Goal: Contribute content: Contribute content

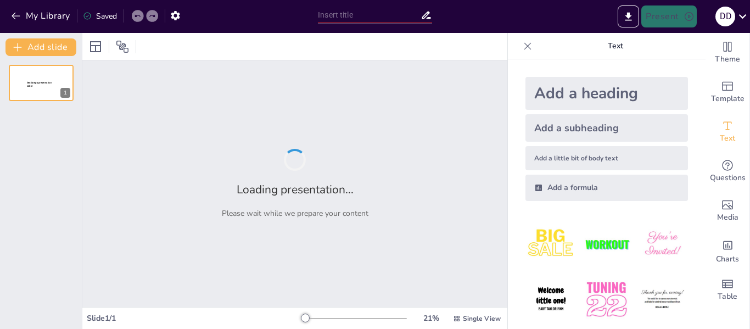
type input "Разом заради майбутнього: День захисників та захисниць України"
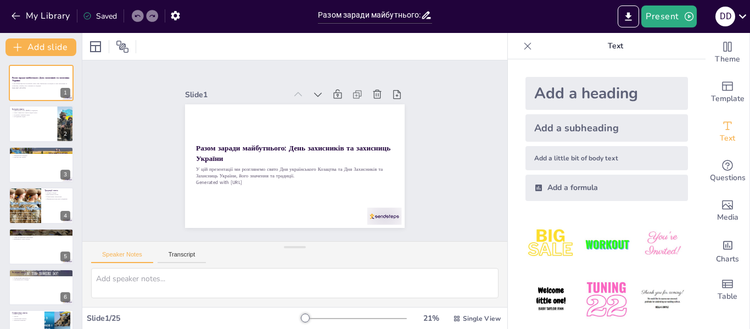
checkbox input "true"
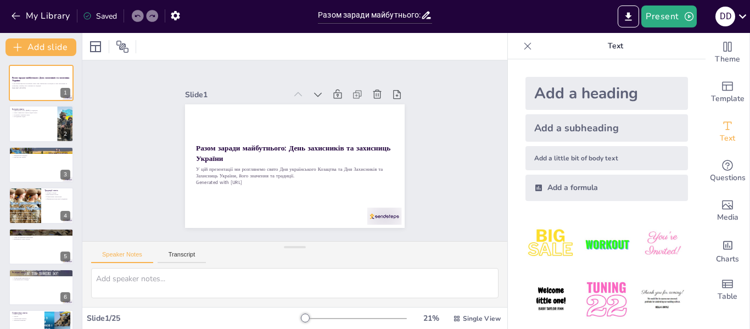
checkbox input "true"
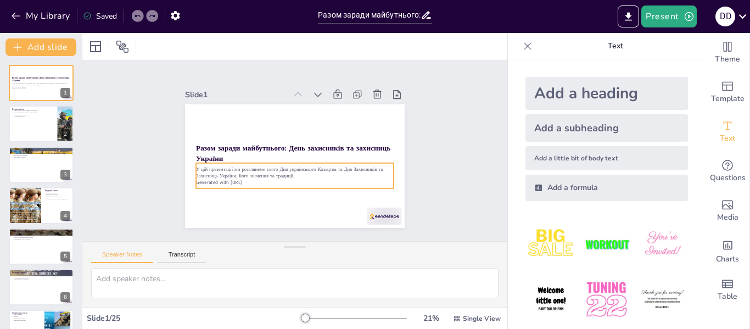
checkbox input "true"
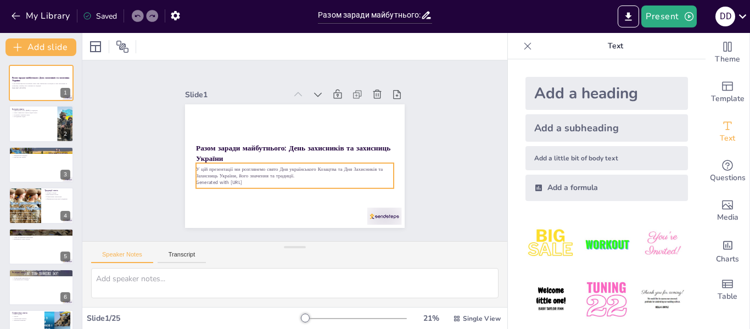
checkbox input "true"
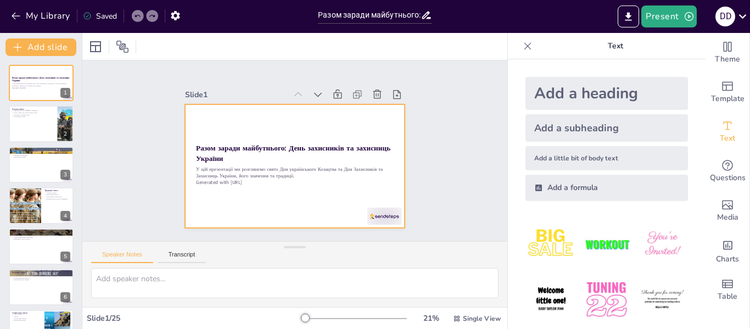
checkbox input "true"
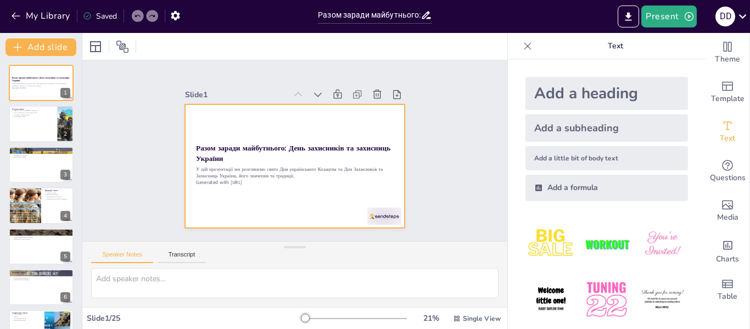
checkbox input "true"
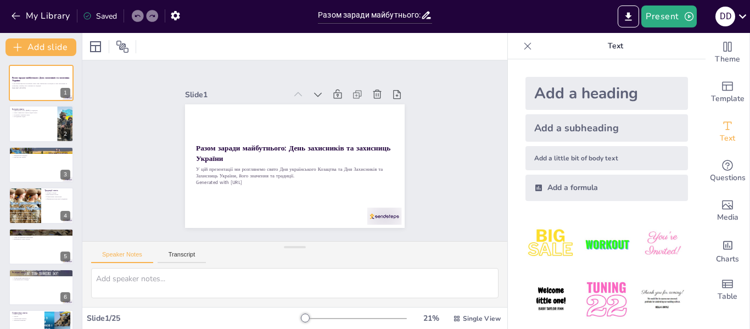
checkbox input "true"
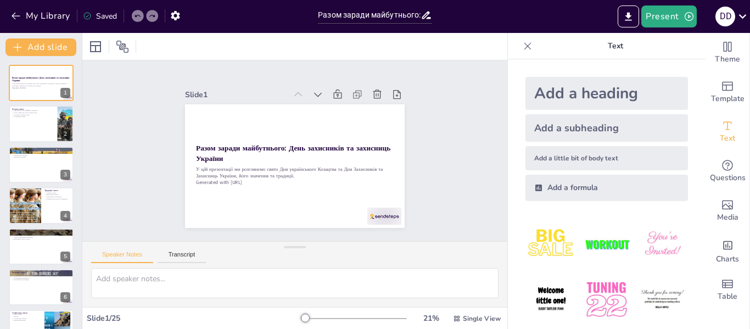
checkbox input "true"
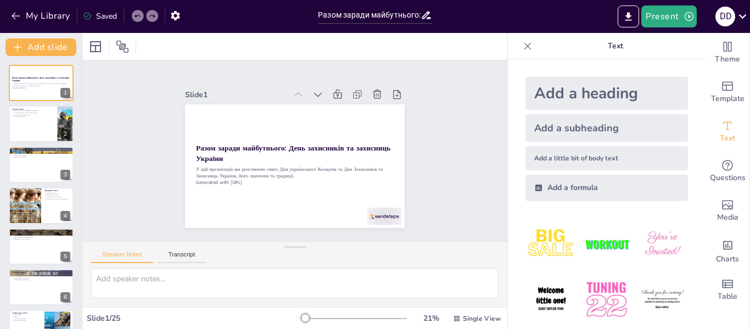
checkbox input "true"
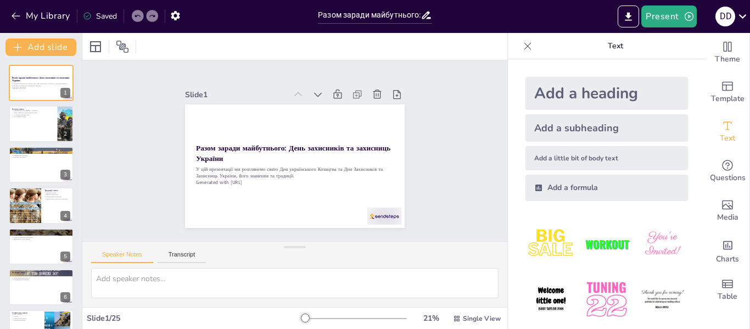
checkbox input "true"
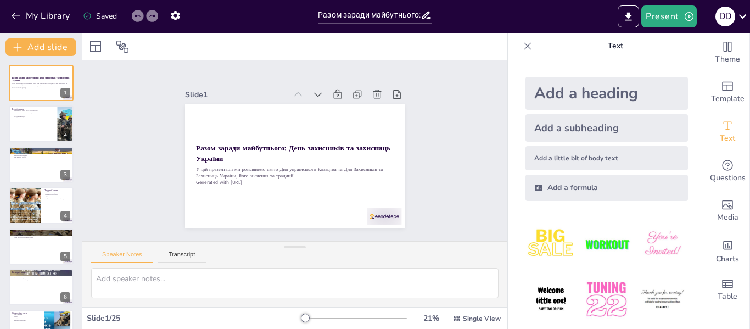
checkbox input "true"
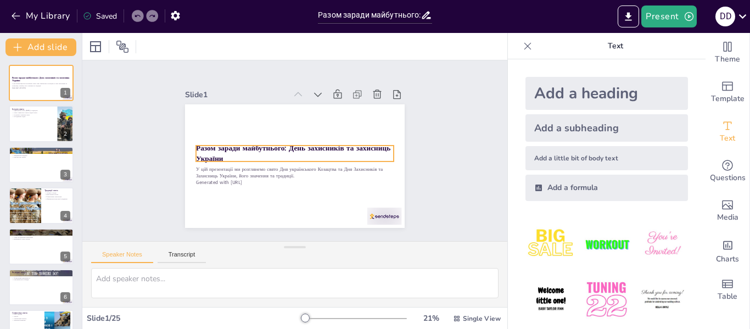
checkbox input "true"
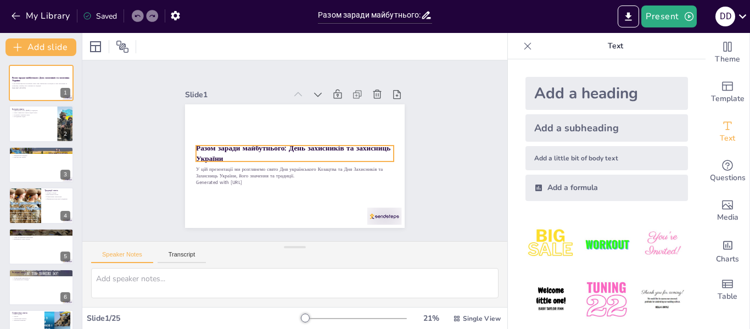
checkbox input "true"
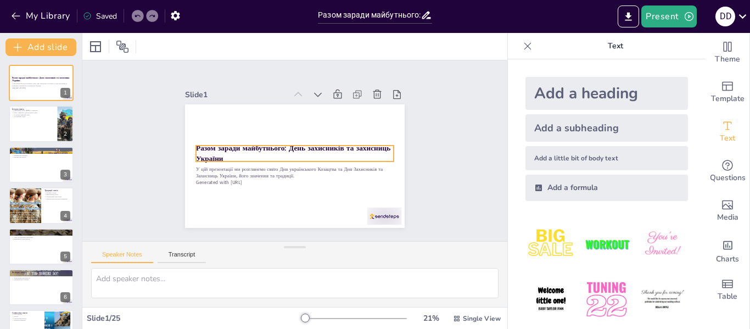
checkbox input "true"
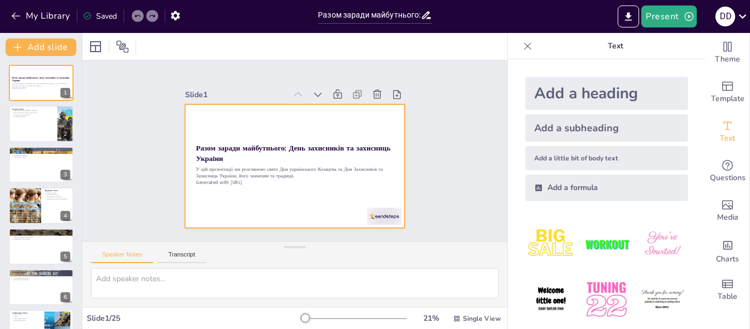
checkbox input "true"
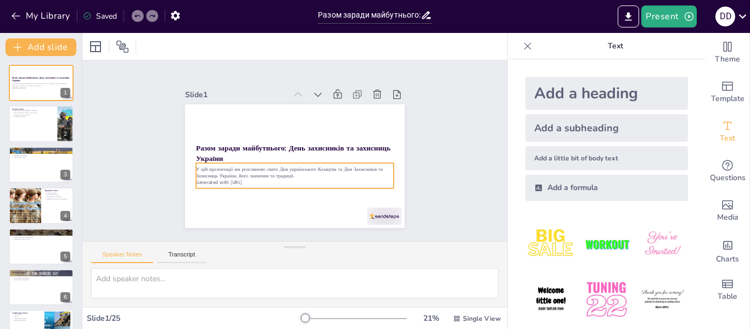
checkbox input "true"
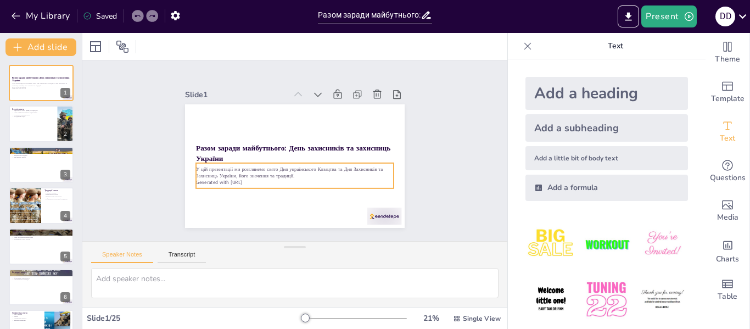
checkbox input "true"
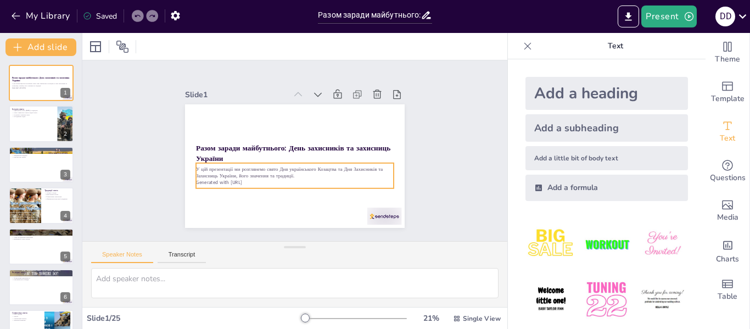
checkbox input "true"
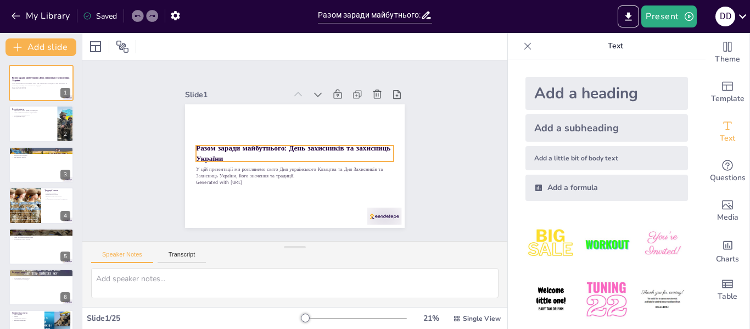
checkbox input "true"
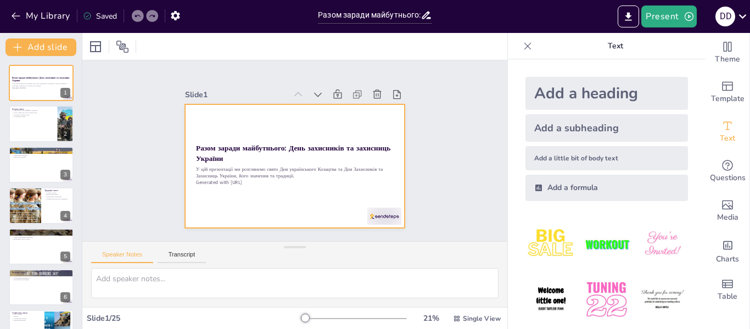
checkbox input "true"
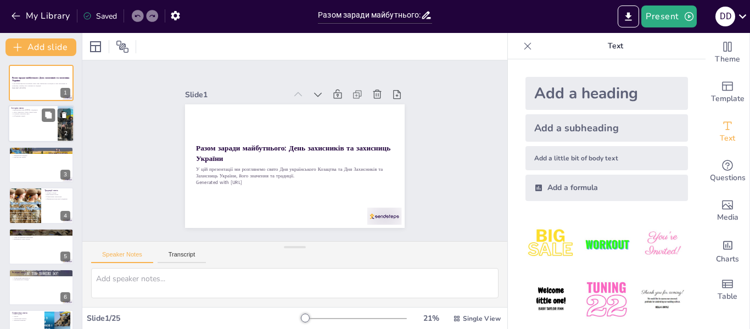
checkbox input "true"
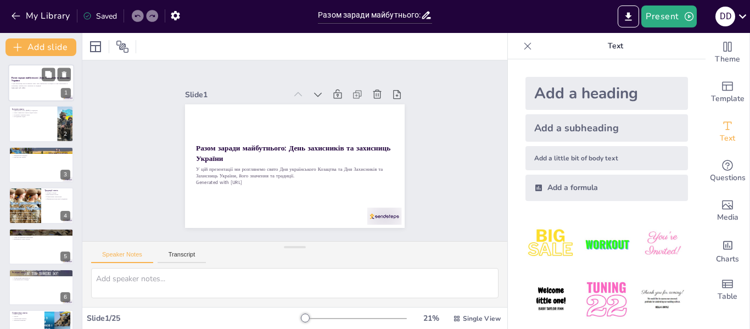
checkbox input "true"
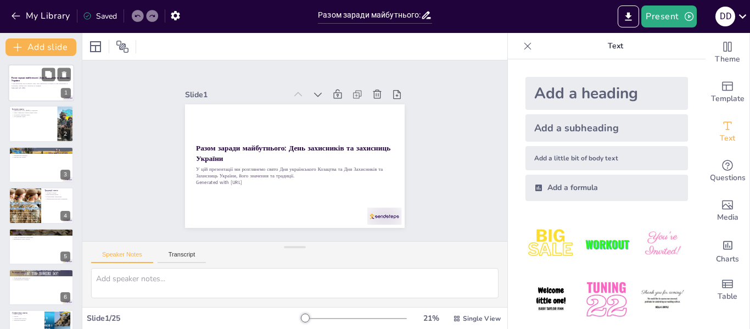
checkbox input "true"
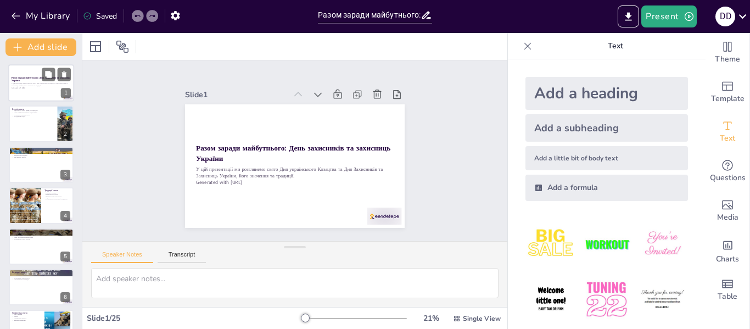
checkbox input "true"
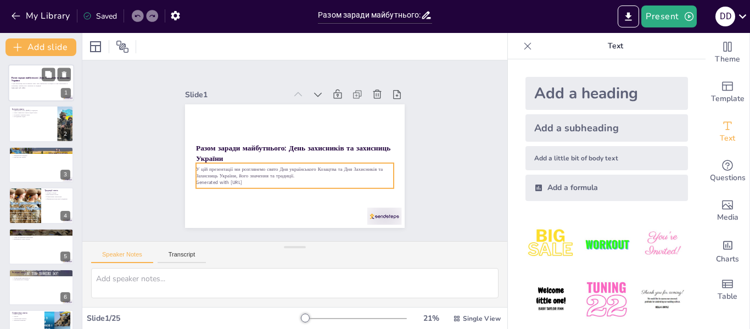
checkbox input "true"
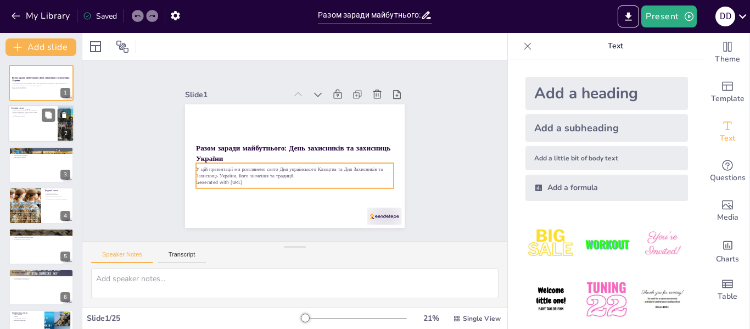
checkbox input "true"
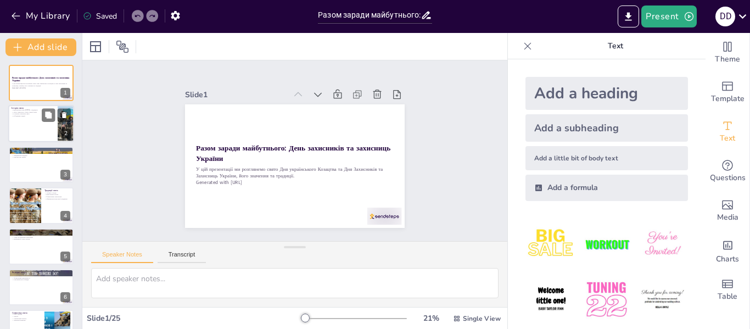
checkbox input "true"
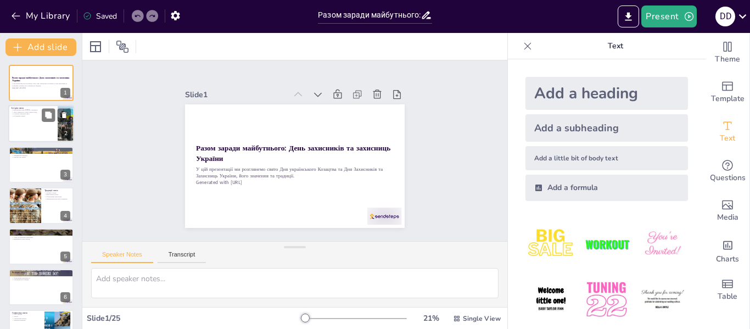
checkbox input "true"
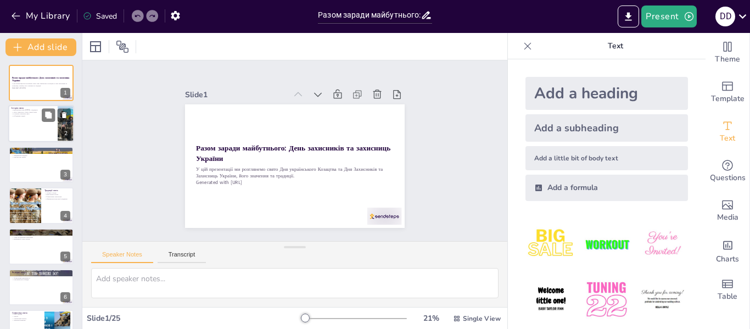
click at [40, 122] on div at bounding box center [41, 123] width 66 height 37
checkbox input "true"
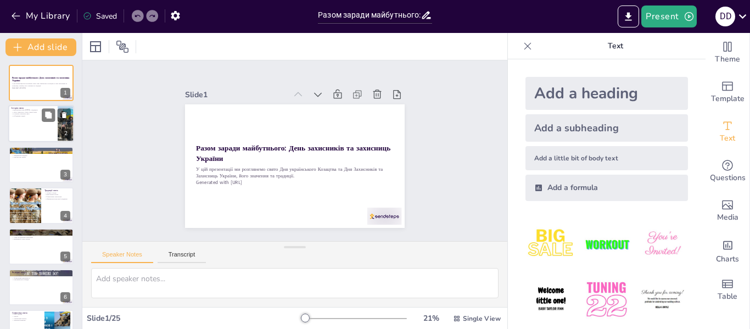
checkbox input "true"
type textarea "Важливо зазначити, що свято відзначається [DATE], що має глибокі корені в украї…"
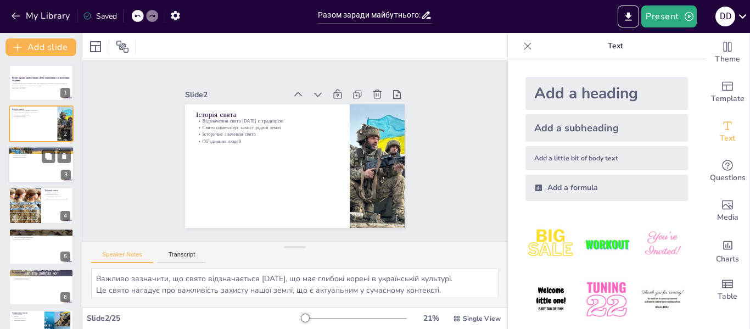
checkbox input "true"
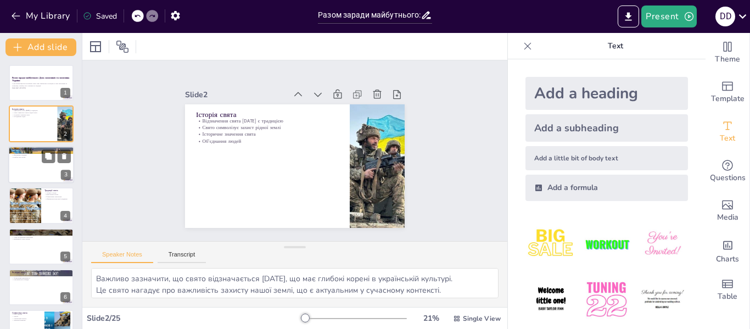
checkbox input "true"
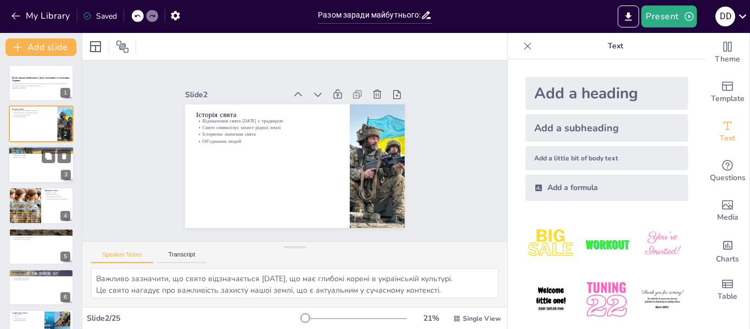
click at [35, 180] on div at bounding box center [41, 164] width 66 height 37
checkbox input "true"
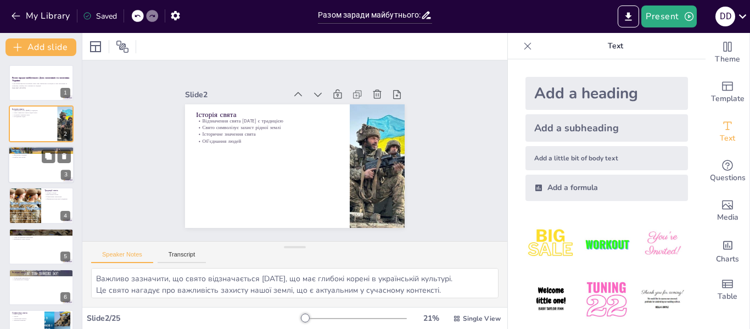
checkbox input "true"
type textarea "Героїзм козаків є невід'ємною частиною української історії, що надихає молодь с…"
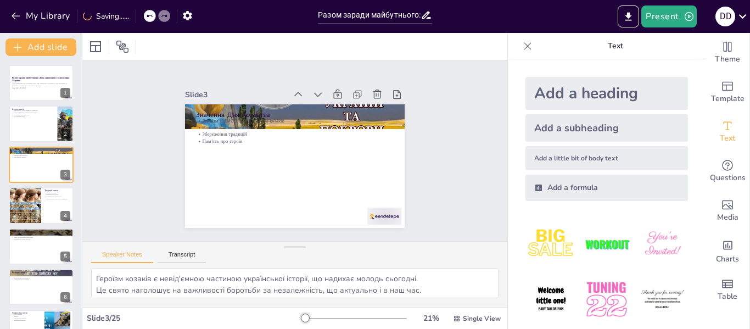
checkbox input "true"
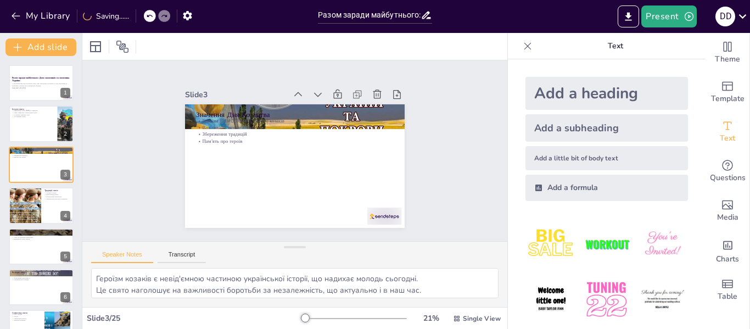
checkbox input "true"
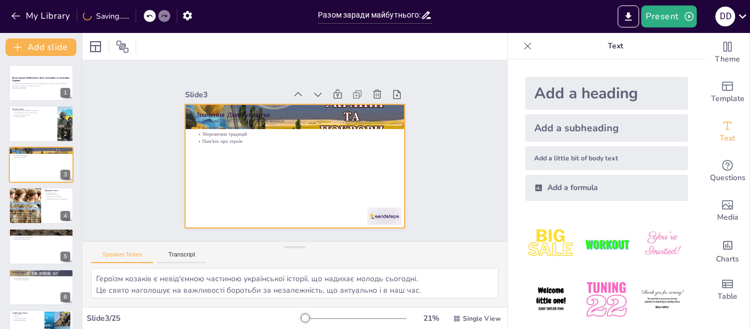
checkbox input "true"
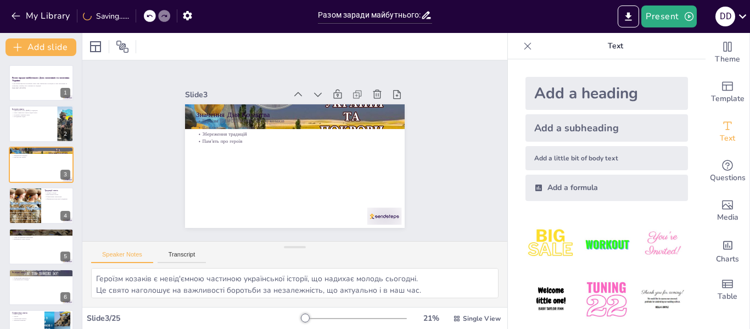
checkbox input "true"
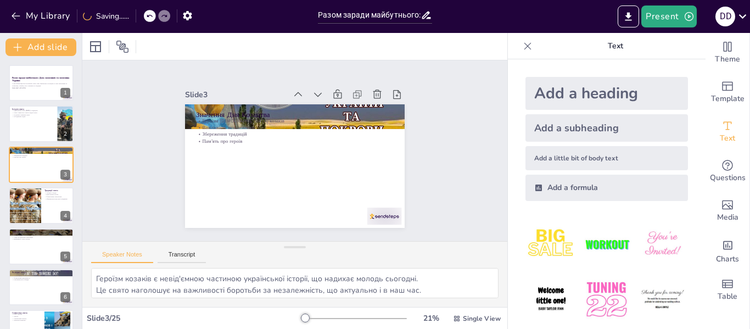
checkbox input "true"
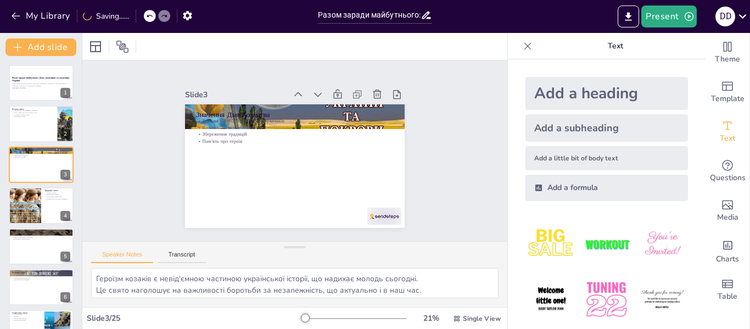
checkbox input "true"
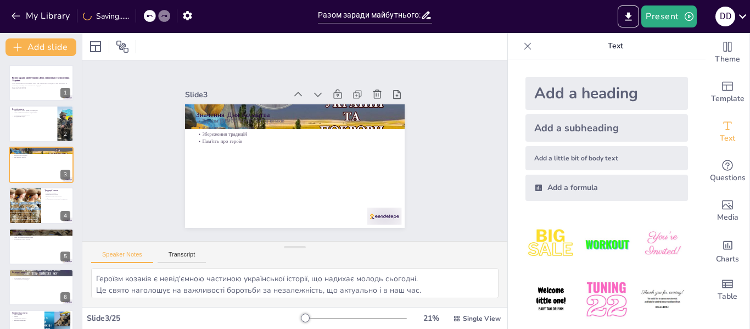
checkbox input "true"
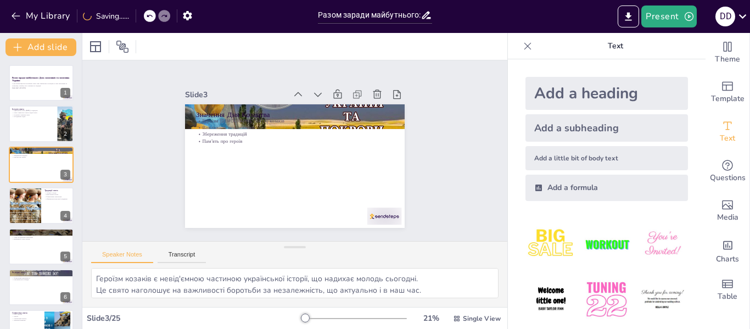
checkbox input "true"
click at [374, 221] on div at bounding box center [368, 233] width 37 height 24
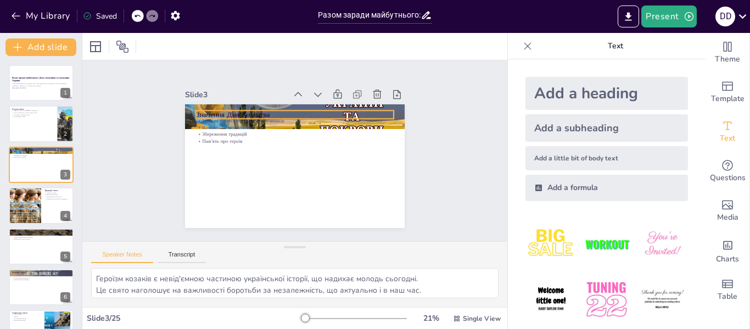
click at [289, 116] on p "Значення Дня Козацтва" at bounding box center [302, 115] width 195 height 51
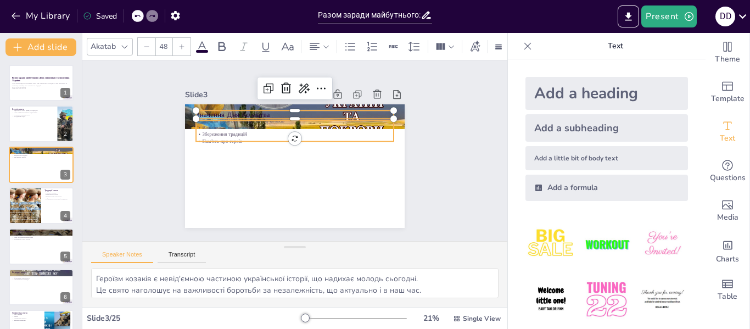
click at [288, 126] on p "Важливість незалежності" at bounding box center [299, 128] width 195 height 48
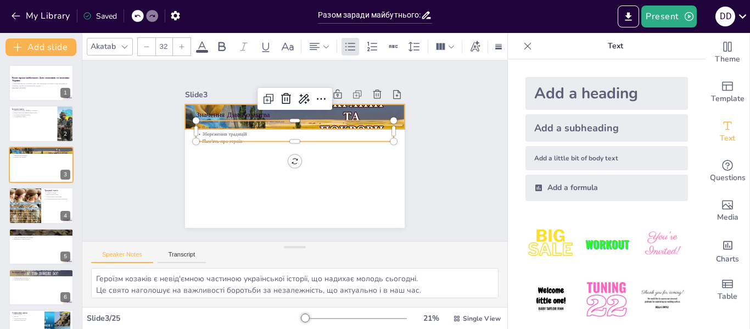
click at [397, 113] on div at bounding box center [298, 116] width 234 height 177
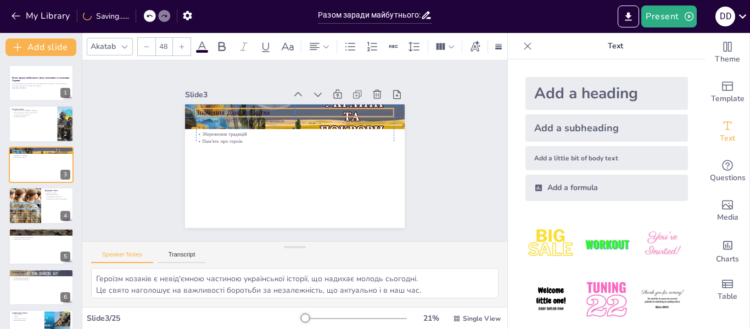
click at [394, 113] on div "Значення Дня [DEMOGRAPHIC_DATA] Героїзм [DEMOGRAPHIC_DATA] козаків Важливість н…" at bounding box center [304, 105] width 215 height 46
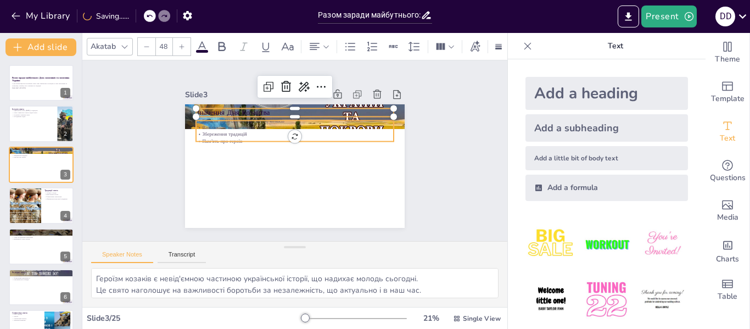
click at [390, 136] on div "Значення Дня [DEMOGRAPHIC_DATA] Героїзм [DEMOGRAPHIC_DATA] козаків Важливість н…" at bounding box center [288, 165] width 251 height 202
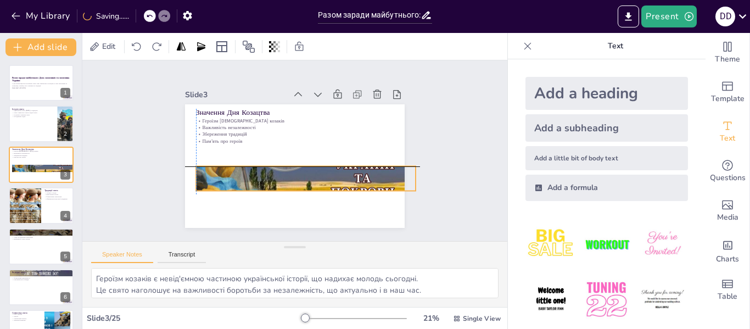
drag, startPoint x: 216, startPoint y: 116, endPoint x: 205, endPoint y: 175, distance: 59.8
click at [205, 175] on div at bounding box center [303, 179] width 234 height 177
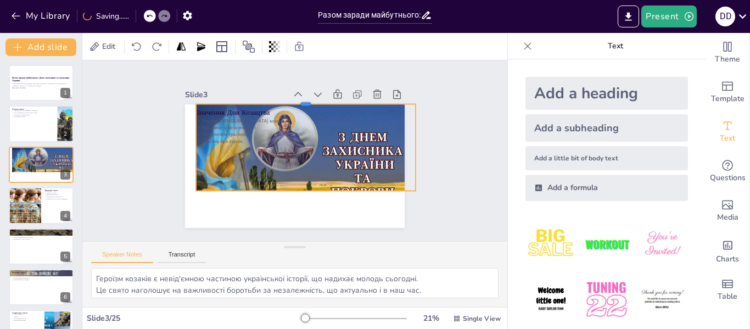
drag, startPoint x: 305, startPoint y: 165, endPoint x: 277, endPoint y: 136, distance: 40.4
click at [309, 103] on div at bounding box center [310, 101] width 219 height 32
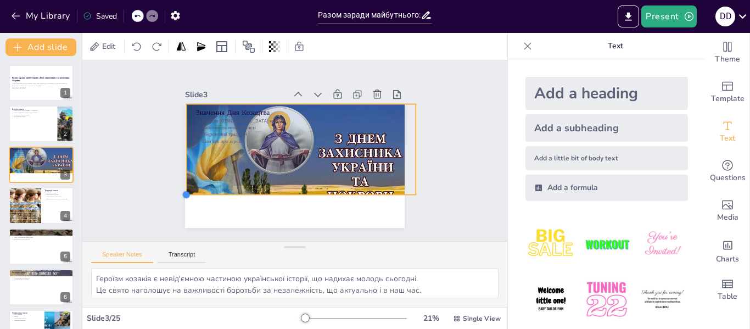
drag, startPoint x: 197, startPoint y: 190, endPoint x: 315, endPoint y: 194, distance: 118.6
click at [315, 194] on div "Значення Дня [DEMOGRAPHIC_DATA] Героїзм [DEMOGRAPHIC_DATA] козаків Важливість н…" at bounding box center [292, 166] width 231 height 146
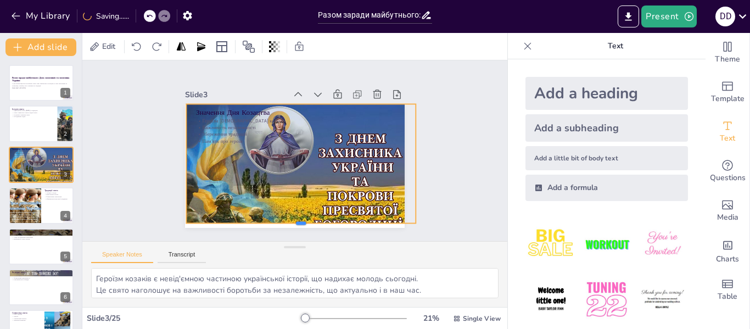
drag, startPoint x: 300, startPoint y: 194, endPoint x: 306, endPoint y: 223, distance: 29.2
click at [306, 223] on div at bounding box center [292, 227] width 229 height 33
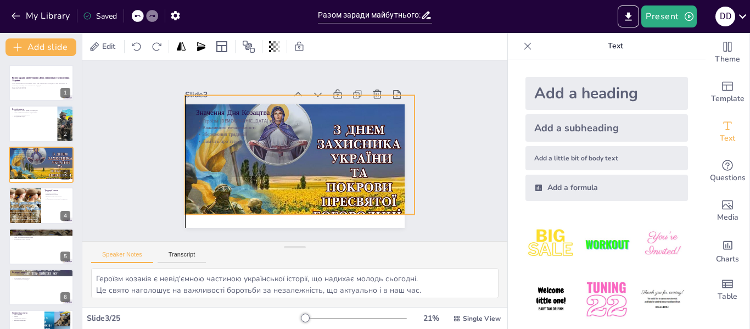
drag, startPoint x: 324, startPoint y: 184, endPoint x: 326, endPoint y: 176, distance: 8.9
click at [326, 176] on div at bounding box center [293, 173] width 268 height 225
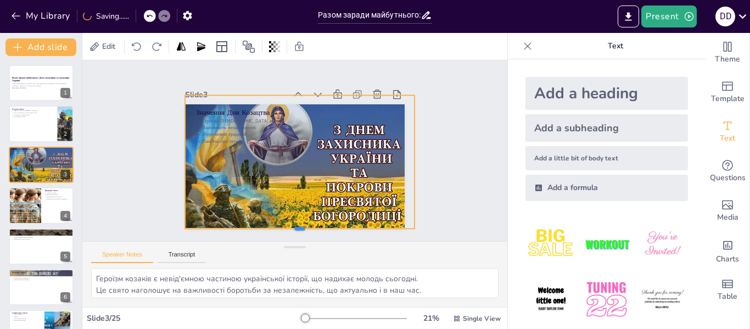
drag, startPoint x: 299, startPoint y: 215, endPoint x: 302, endPoint y: 229, distance: 14.5
click at [302, 229] on div at bounding box center [265, 228] width 213 height 102
click at [345, 171] on div at bounding box center [295, 173] width 258 height 206
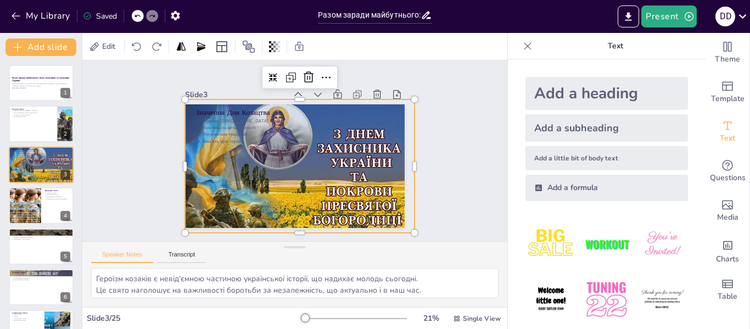
click at [356, 178] on div at bounding box center [294, 177] width 258 height 206
click at [356, 178] on div at bounding box center [289, 177] width 276 height 242
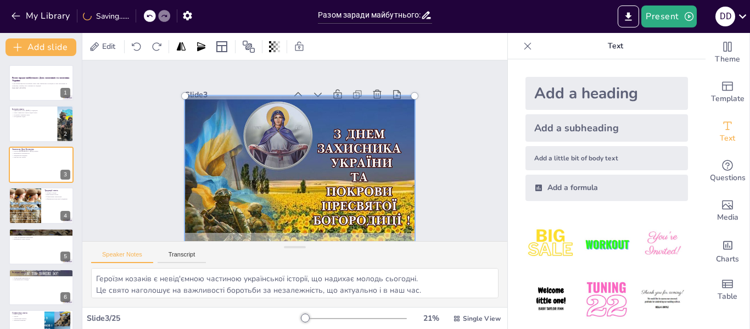
click at [354, 175] on div at bounding box center [294, 177] width 274 height 222
click at [354, 175] on div at bounding box center [297, 177] width 260 height 200
click at [138, 145] on div "Slide 1 Разом заради майбутнього: День захисників та захисниць України У цій пр…" at bounding box center [294, 151] width 441 height 224
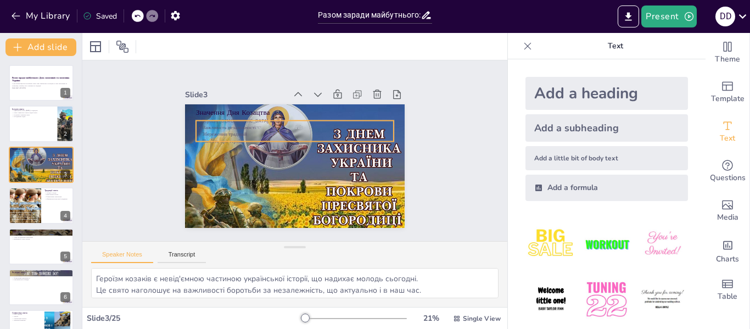
click at [226, 125] on p "Важливість незалежності" at bounding box center [306, 130] width 175 height 105
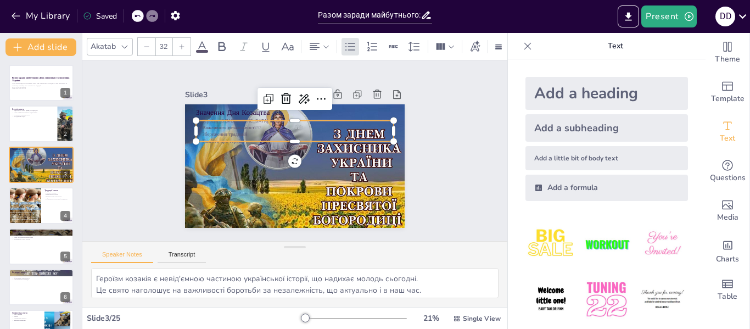
click at [215, 111] on p "Значення Дня Козацтва" at bounding box center [302, 113] width 195 height 51
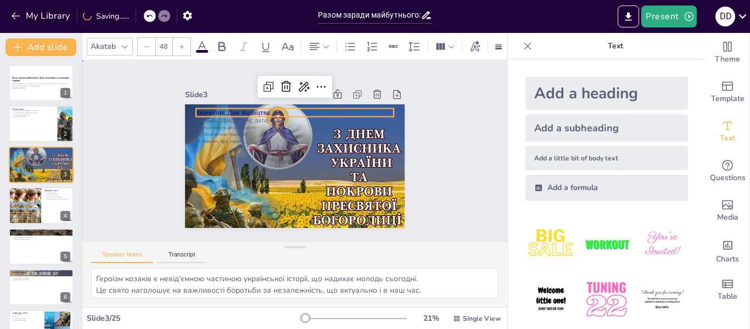
click at [145, 104] on div "Slide 1 Разом заради майбутнього: День захисників та захисниць України У цій пр…" at bounding box center [294, 150] width 453 height 265
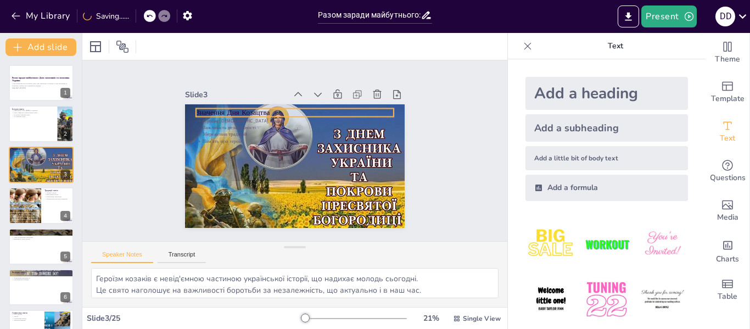
click at [200, 115] on p "Значення Дня Козацтва" at bounding box center [299, 112] width 198 height 31
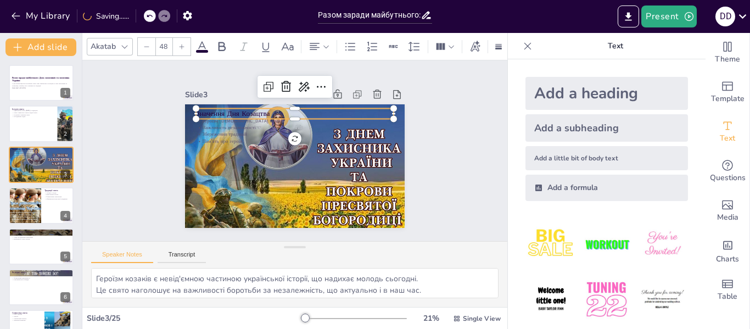
click at [134, 126] on div "Slide 1 Разом заради майбутнього: День захисників та захисниць України У цій пр…" at bounding box center [295, 151] width 462 height 338
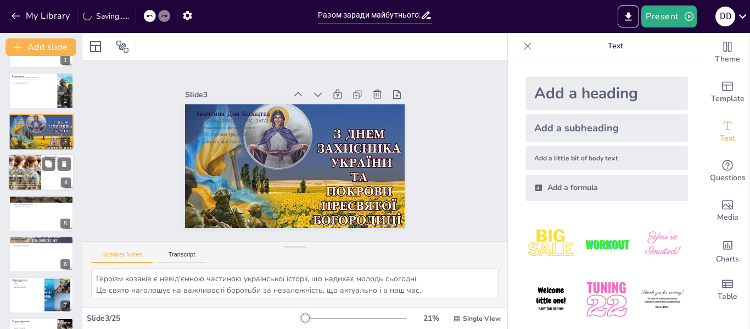
click at [37, 165] on div at bounding box center [24, 172] width 53 height 37
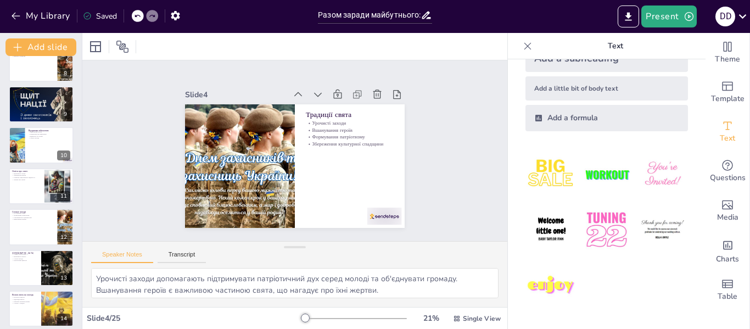
scroll to position [351, 0]
